Goal: Entertainment & Leisure: Browse casually

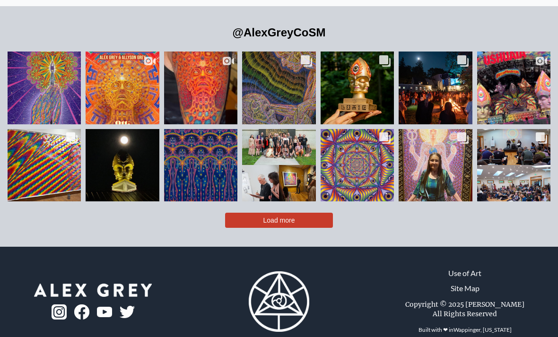
scroll to position [1976, 0]
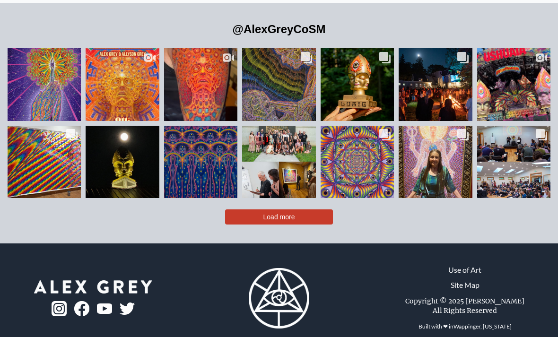
click at [320, 225] on button "Load more" at bounding box center [279, 217] width 108 height 15
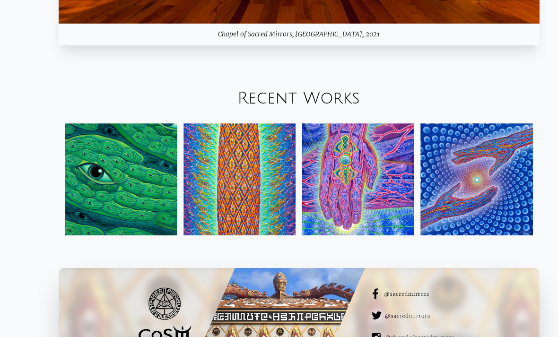
scroll to position [981, 0]
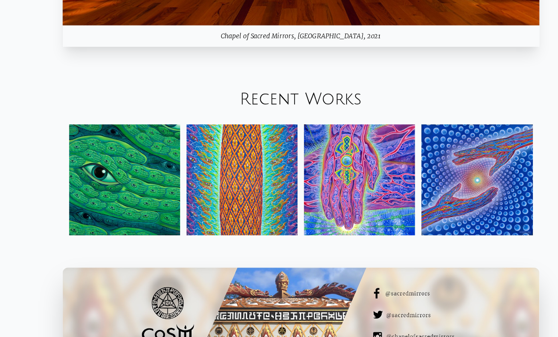
click at [437, 207] on img at bounding box center [433, 157] width 97 height 97
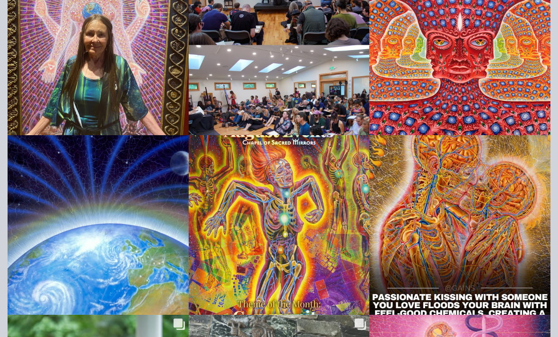
scroll to position [2809, 0]
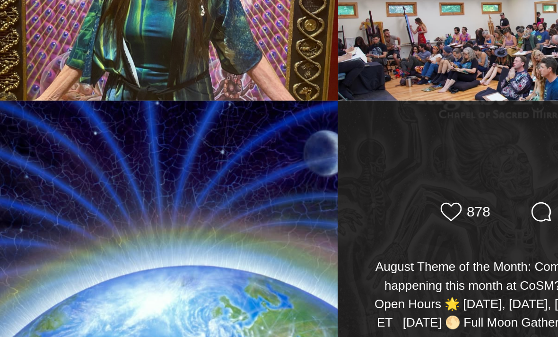
click at [213, 116] on div "Likes Count 878 Comments Count [DATE] Theme of the Month: Community What’s happ…" at bounding box center [279, 206] width 182 height 181
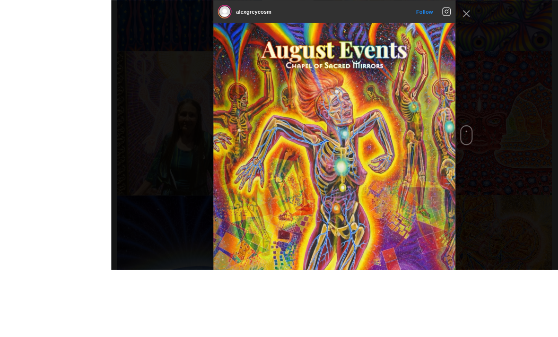
scroll to position [2758, 0]
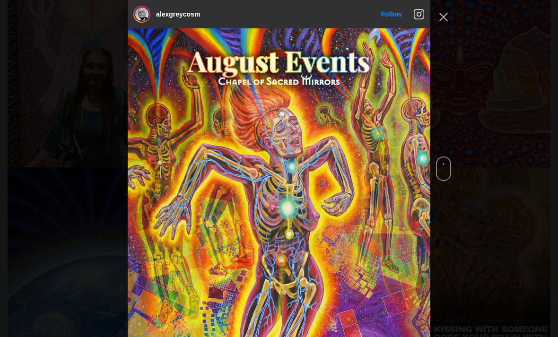
click at [452, 12] on div "alexgreycosm Follow" at bounding box center [279, 168] width 558 height 337
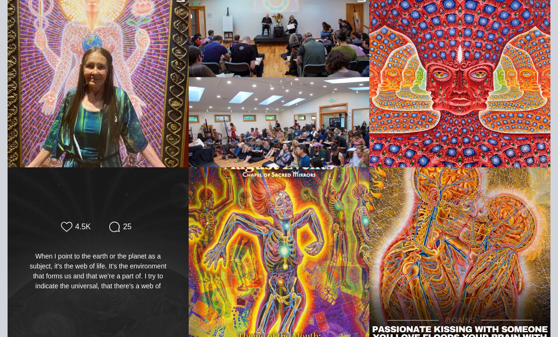
click at [142, 259] on div "Likes Count 4.5K Comments Count 25 When I point to the earth or the planet as a…" at bounding box center [98, 257] width 146 height 72
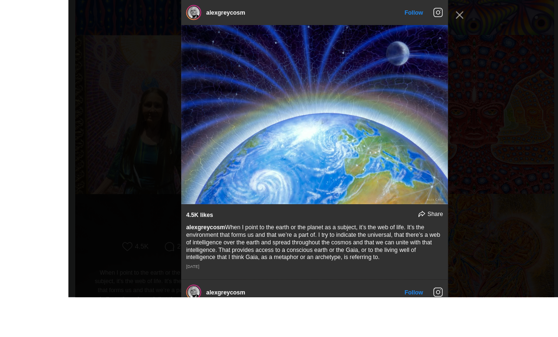
scroll to position [2723, 0]
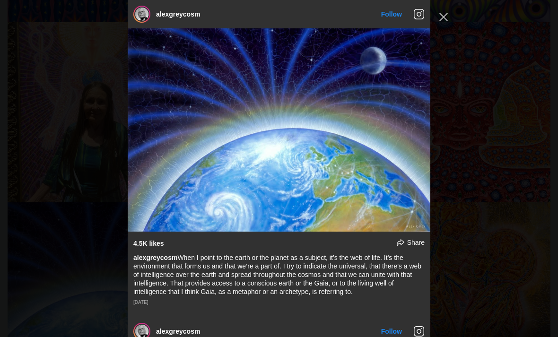
click at [452, 18] on div "alexgreycosm Follow" at bounding box center [279, 168] width 558 height 337
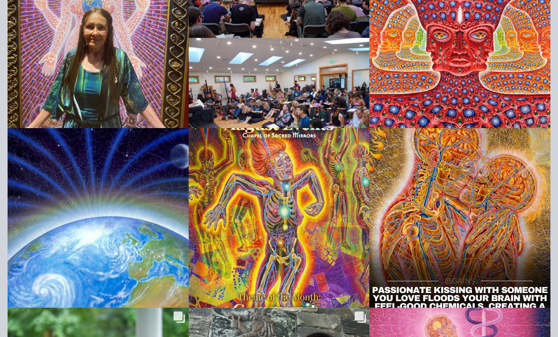
scroll to position [2797, 0]
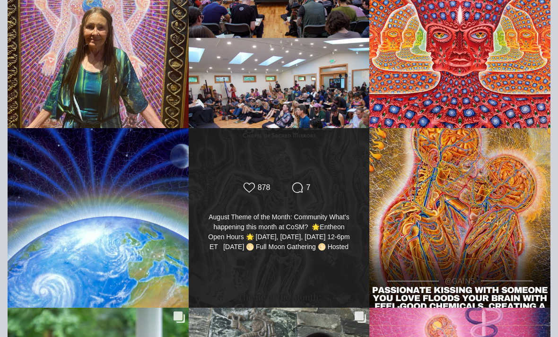
click at [320, 254] on div "Likes Count 878 Comments Count 7 August Theme of the Month: Community What’s ha…" at bounding box center [279, 218] width 146 height 72
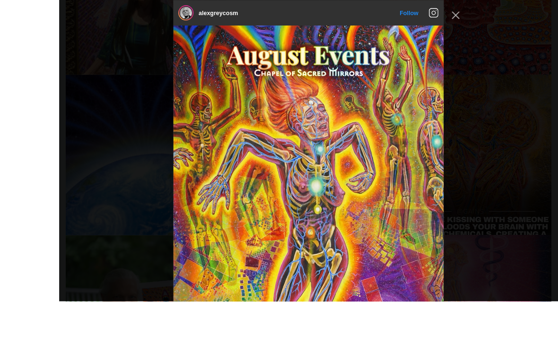
scroll to position [2868, 0]
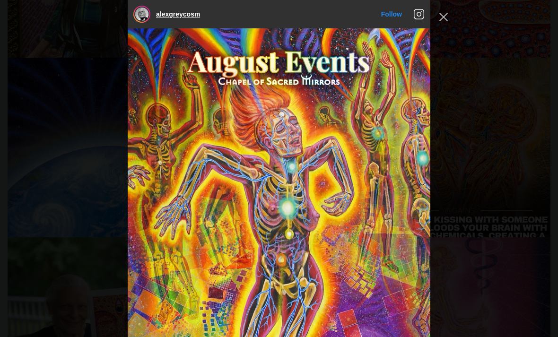
click at [190, 16] on link "alexgreycosm" at bounding box center [178, 14] width 44 height 8
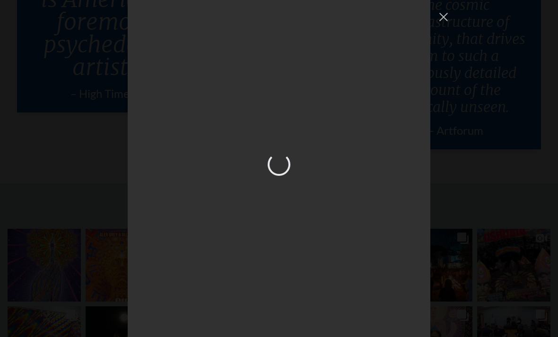
scroll to position [2309, 0]
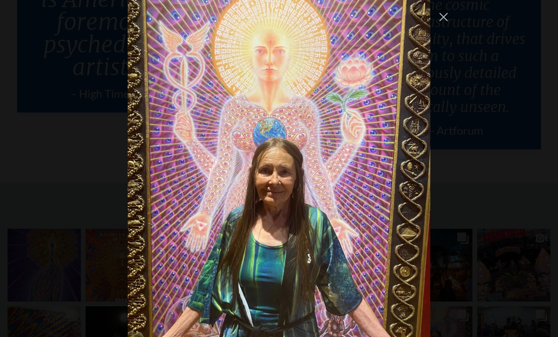
click at [441, 27] on div "alexgreycosm Follow" at bounding box center [279, 168] width 558 height 337
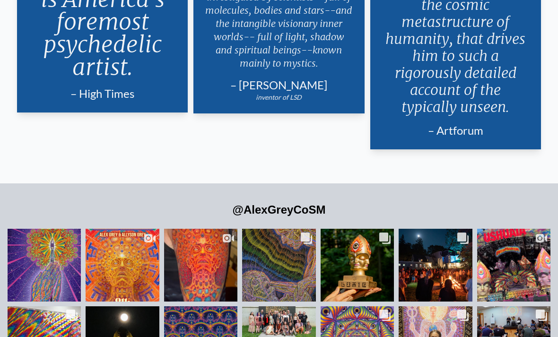
click at [436, 22] on p "...It is only Grey's inquisitiveness, his desire to understand the cosmic metas…" at bounding box center [456, 21] width 148 height 195
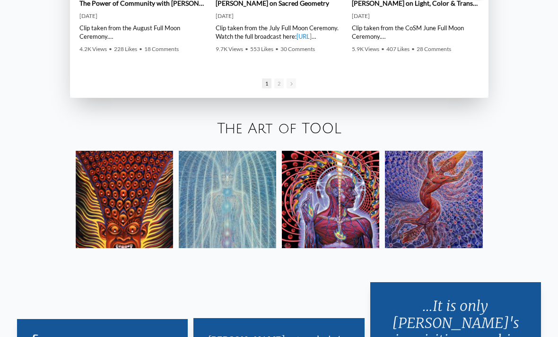
scroll to position [1401, 0]
